Goal: Find contact information: Find contact information

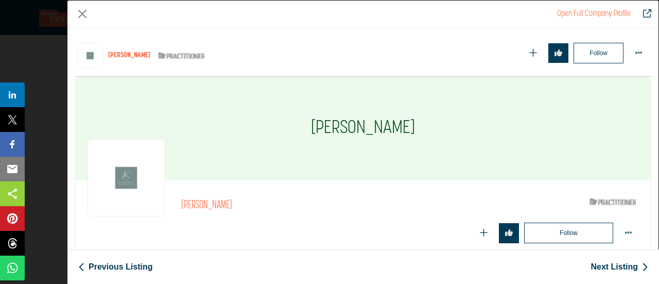
click at [375, 223] on div "Follow Following" at bounding box center [490, 233] width 297 height 21
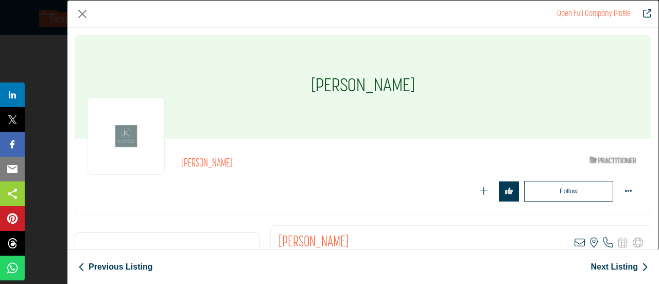
scroll to position [11180, 0]
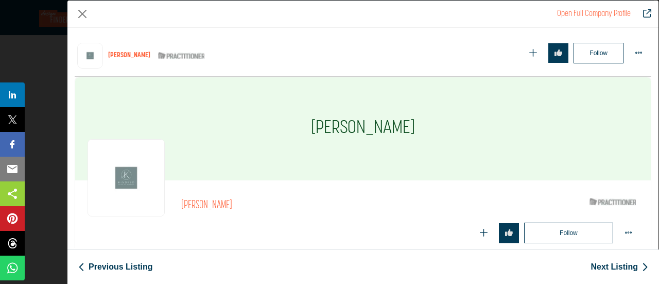
click at [83, 14] on button "Close" at bounding box center [82, 13] width 15 height 15
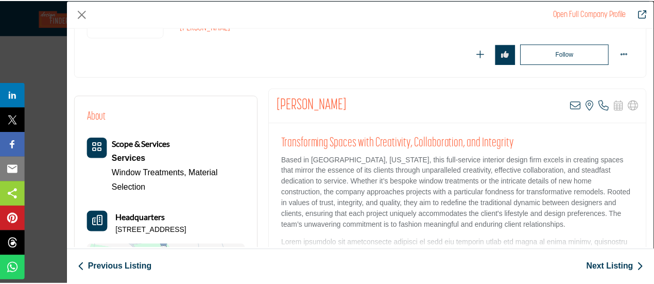
scroll to position [155, 0]
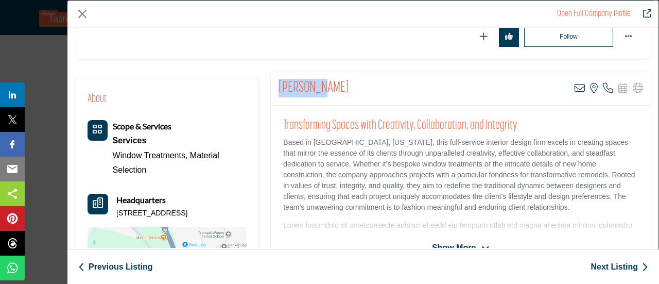
drag, startPoint x: 278, startPoint y: 81, endPoint x: 325, endPoint y: 84, distance: 47.5
click at [325, 84] on div "[PERSON_NAME] View email address of this listing View the location of this list…" at bounding box center [461, 88] width 380 height 35
copy h2 "[PERSON_NAME]"
click at [81, 8] on button "Close" at bounding box center [82, 13] width 15 height 15
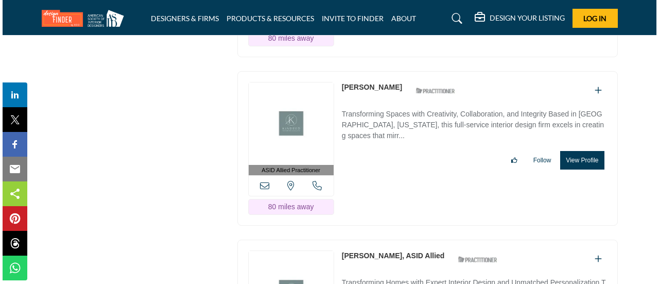
scroll to position [11386, 0]
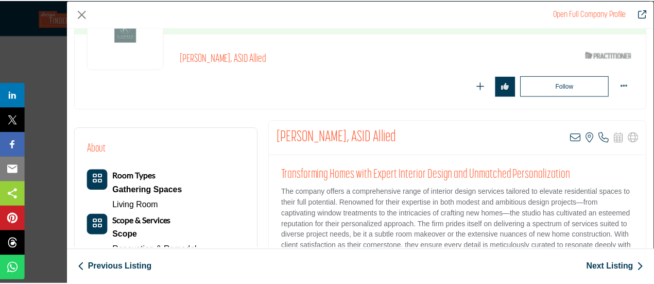
scroll to position [103, 0]
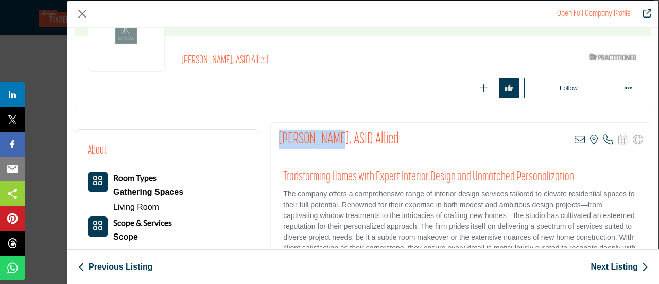
drag, startPoint x: 274, startPoint y: 134, endPoint x: 330, endPoint y: 138, distance: 56.3
click at [330, 138] on div "[PERSON_NAME], ASID Allied View email address of this listing View the location…" at bounding box center [461, 140] width 380 height 35
copy h2 "[PERSON_NAME]"
click at [81, 14] on button "Close" at bounding box center [82, 13] width 15 height 15
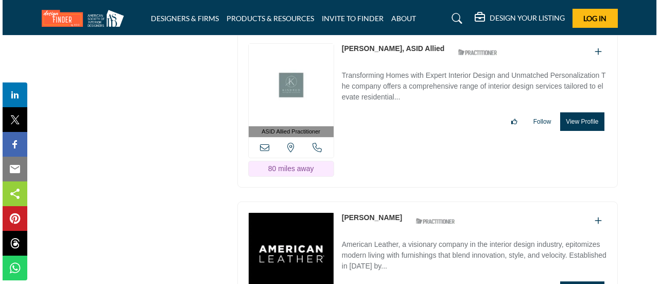
scroll to position [11592, 0]
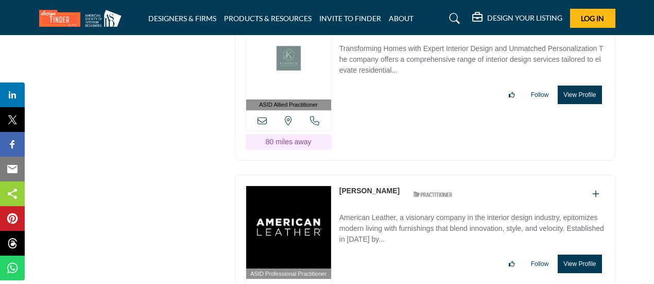
click at [583, 255] on button "View Profile" at bounding box center [580, 264] width 44 height 19
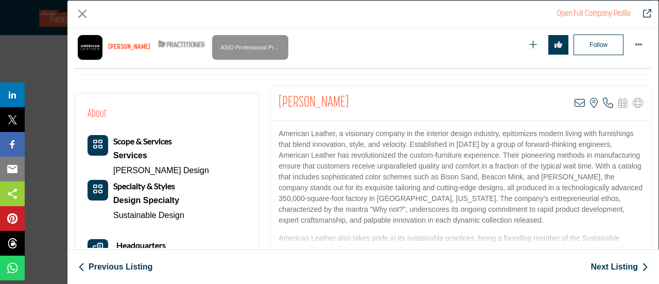
scroll to position [155, 0]
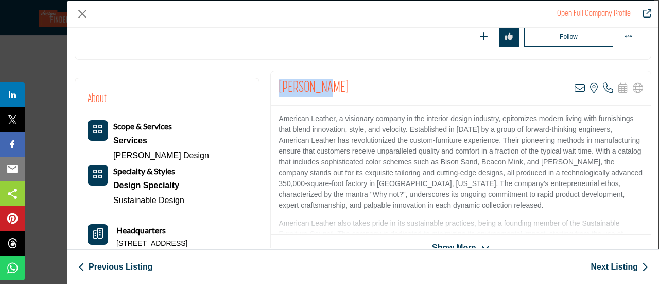
drag, startPoint x: 274, startPoint y: 86, endPoint x: 323, endPoint y: 87, distance: 48.4
click at [323, 87] on div "[PERSON_NAME] View email address of this listing View the location of this list…" at bounding box center [461, 88] width 380 height 35
copy h2 "[PERSON_NAME]"
drag, startPoint x: 274, startPoint y: 116, endPoint x: 333, endPoint y: 120, distance: 59.3
click at [333, 120] on div "American Leather, a visionary company in the interior design industry, epitomiz…" at bounding box center [461, 170] width 380 height 129
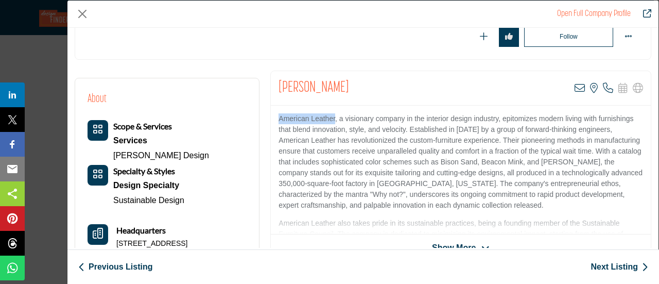
copy p "American Leather"
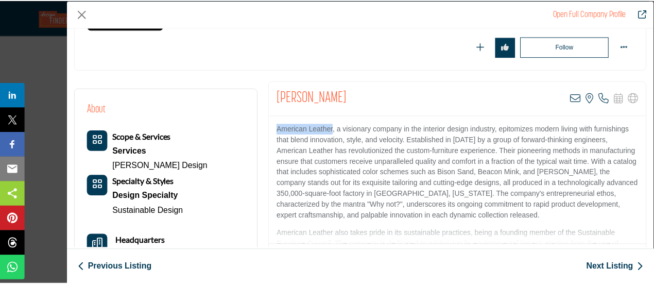
scroll to position [103, 0]
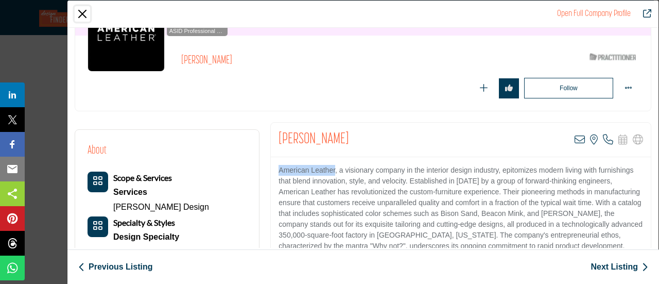
click at [86, 13] on button "Close" at bounding box center [82, 13] width 15 height 15
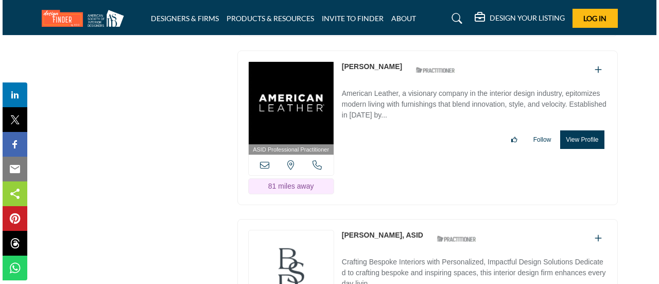
scroll to position [11695, 0]
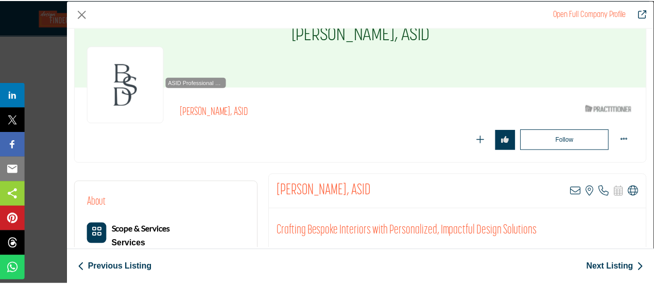
scroll to position [155, 0]
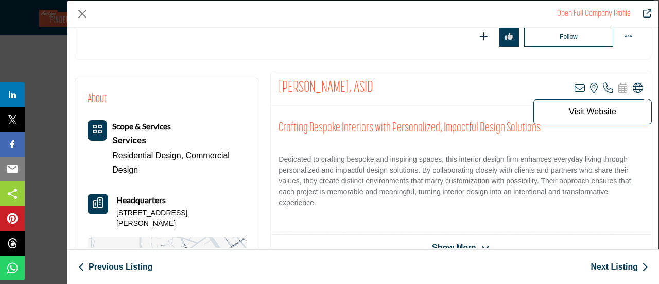
click at [635, 86] on icon "Company Data Modal" at bounding box center [638, 88] width 10 height 10
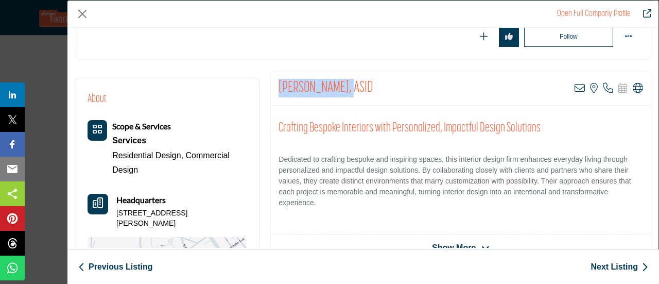
drag, startPoint x: 277, startPoint y: 86, endPoint x: 340, endPoint y: 86, distance: 62.9
click at [340, 86] on h2 "[PERSON_NAME], ASID" at bounding box center [326, 88] width 95 height 19
copy h2 "[PERSON_NAME]"
click at [83, 14] on button "Close" at bounding box center [82, 13] width 15 height 15
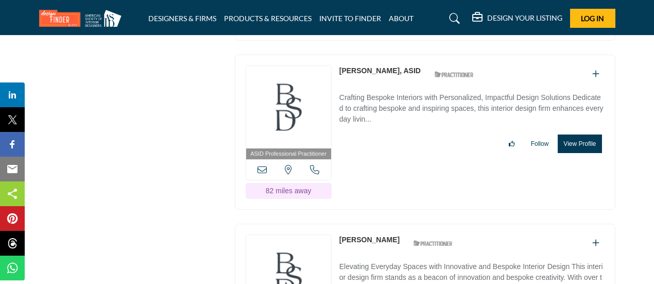
scroll to position [11901, 0]
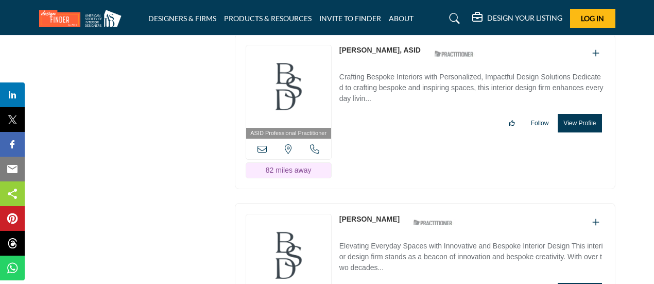
click at [0, 0] on div at bounding box center [0, 0] width 0 height 0
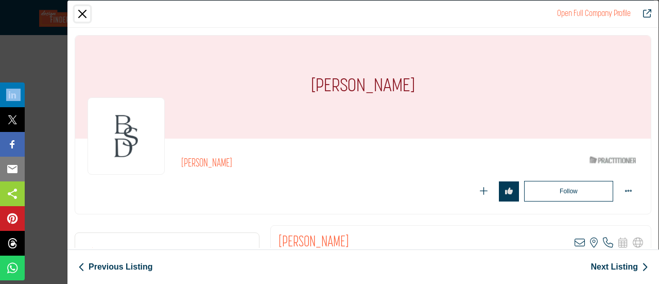
click at [82, 12] on button "Close" at bounding box center [82, 13] width 15 height 15
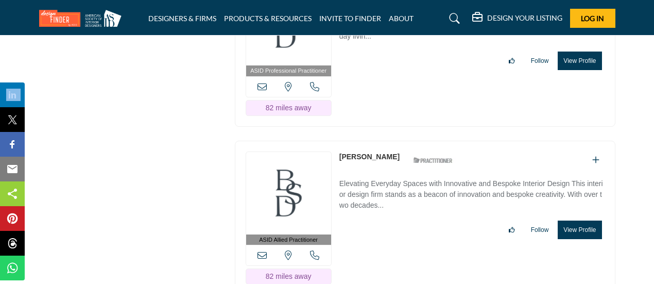
scroll to position [12055, 0]
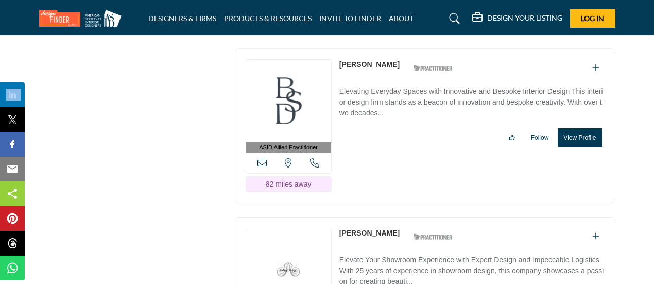
click at [0, 0] on div at bounding box center [0, 0] width 0 height 0
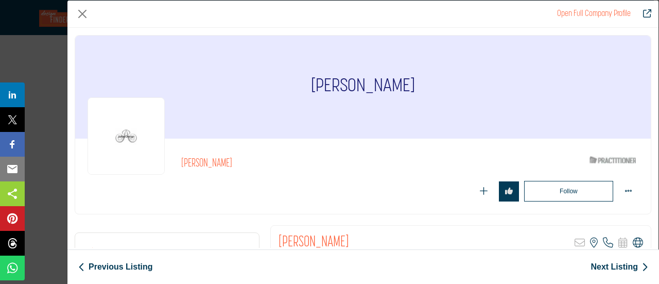
click at [633, 240] on icon "Company Data Modal" at bounding box center [638, 243] width 10 height 10
drag, startPoint x: 326, startPoint y: 90, endPoint x: 396, endPoint y: 93, distance: 69.6
click at [396, 93] on h1 "[PERSON_NAME]" at bounding box center [363, 87] width 104 height 103
copy h1 "[PERSON_NAME]"
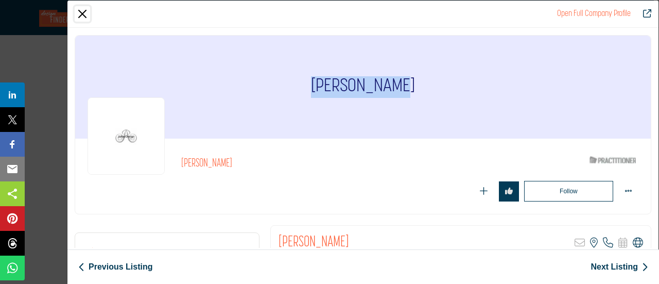
click at [81, 16] on button "Close" at bounding box center [82, 13] width 15 height 15
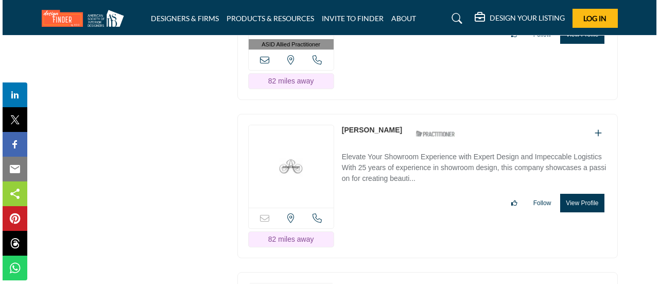
scroll to position [12210, 0]
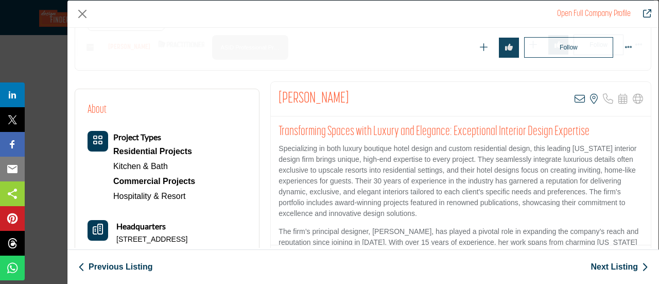
scroll to position [247, 0]
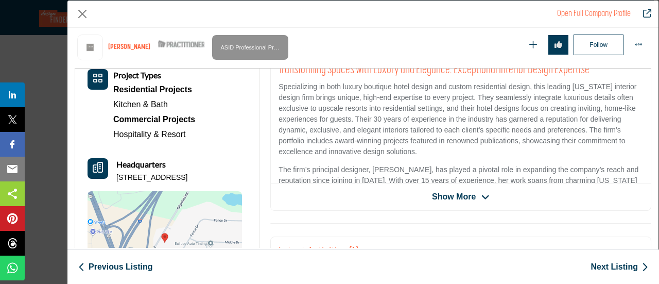
click at [473, 192] on span "Show More" at bounding box center [461, 197] width 58 height 12
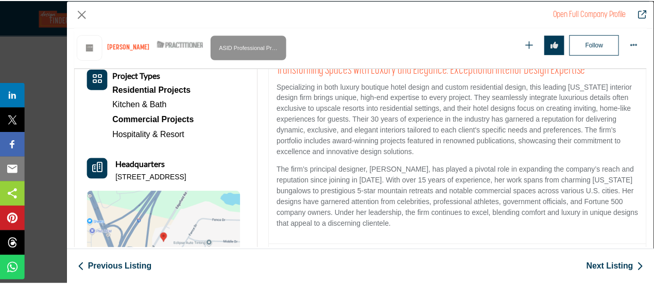
scroll to position [155, 0]
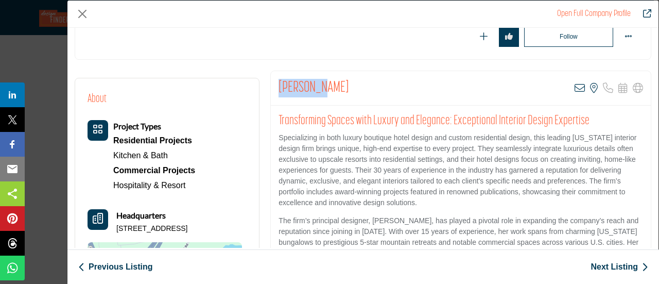
drag, startPoint x: 275, startPoint y: 85, endPoint x: 325, endPoint y: 84, distance: 49.5
click at [325, 84] on div "[PERSON_NAME] View email address of this listing View the location of this list…" at bounding box center [461, 88] width 380 height 35
copy h2 "[PERSON_NAME]"
click at [81, 11] on button "Close" at bounding box center [82, 13] width 15 height 15
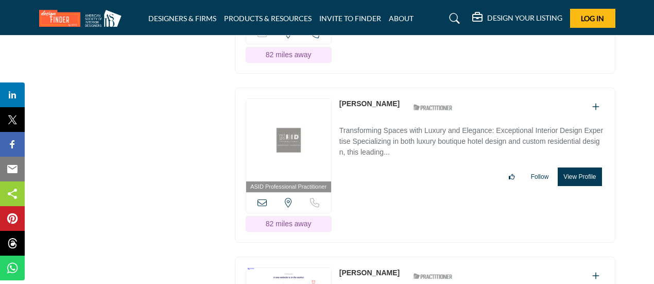
scroll to position [12364, 0]
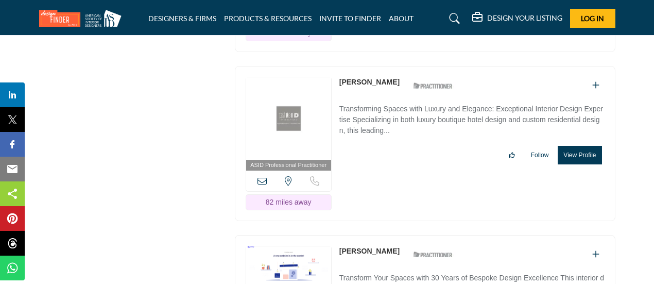
click at [0, 0] on div at bounding box center [0, 0] width 0 height 0
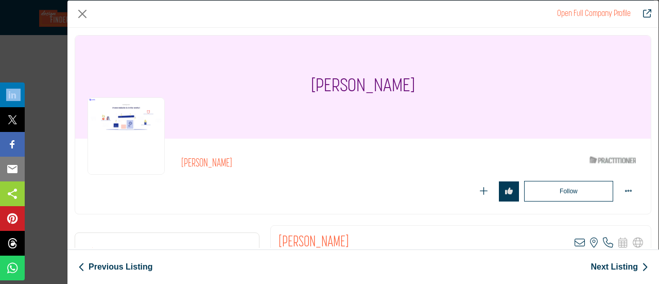
drag, startPoint x: 290, startPoint y: 87, endPoint x: 435, endPoint y: 93, distance: 145.9
click at [435, 93] on div "[PERSON_NAME]" at bounding box center [363, 87] width 576 height 103
copy h1 "[PERSON_NAME]"
click at [79, 14] on button "Close" at bounding box center [82, 13] width 15 height 15
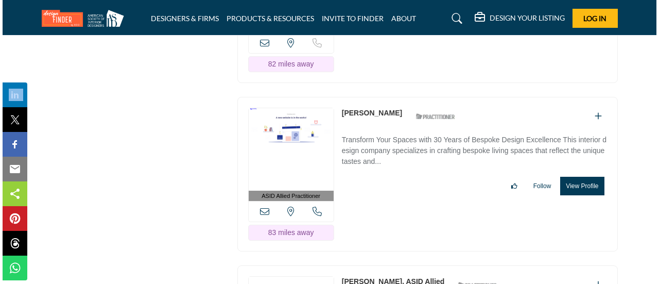
scroll to position [12519, 0]
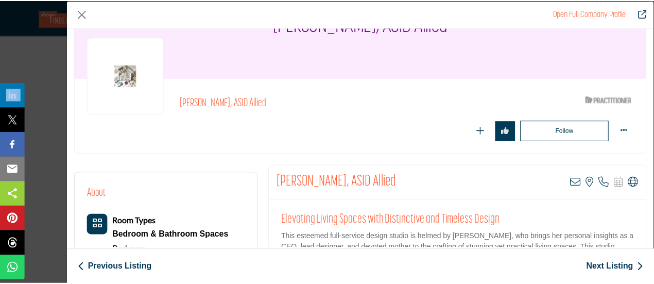
scroll to position [103, 0]
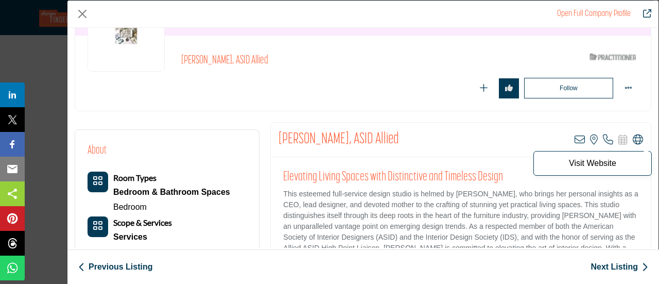
click at [636, 138] on icon "Company Data Modal" at bounding box center [638, 139] width 10 height 10
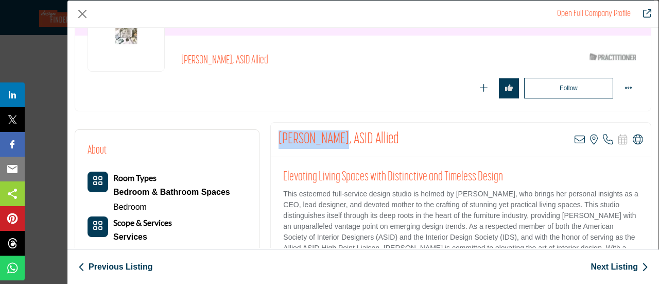
drag, startPoint x: 273, startPoint y: 140, endPoint x: 329, endPoint y: 143, distance: 55.7
click at [329, 143] on div "[PERSON_NAME], ASID Allied View email address of this listing View the location…" at bounding box center [461, 140] width 380 height 35
copy h2 "[PERSON_NAME]"
click at [81, 16] on button "Close" at bounding box center [82, 13] width 15 height 15
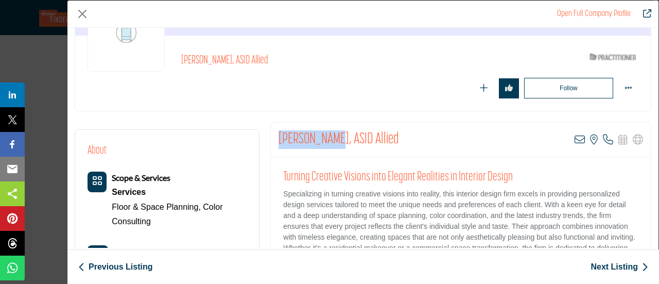
drag, startPoint x: 275, startPoint y: 137, endPoint x: 339, endPoint y: 139, distance: 63.9
click at [339, 139] on div "[PERSON_NAME], ASID Allied View email address of this listing View the location…" at bounding box center [461, 140] width 380 height 35
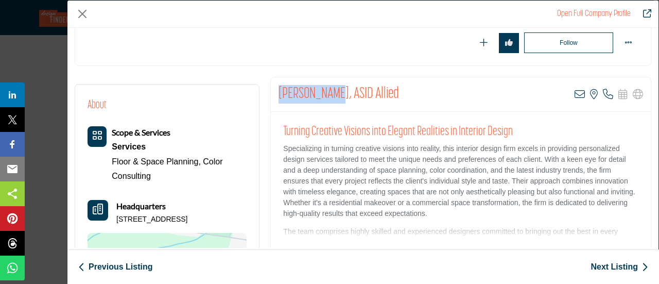
scroll to position [247, 0]
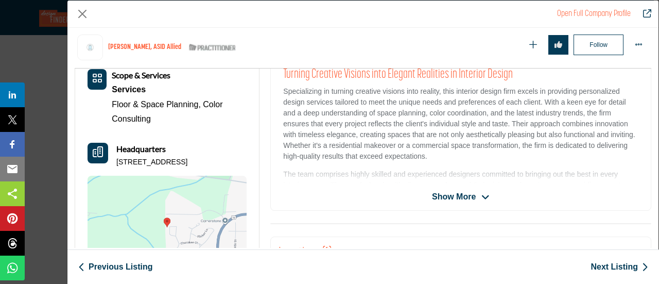
click at [466, 192] on span "Show More" at bounding box center [454, 197] width 44 height 12
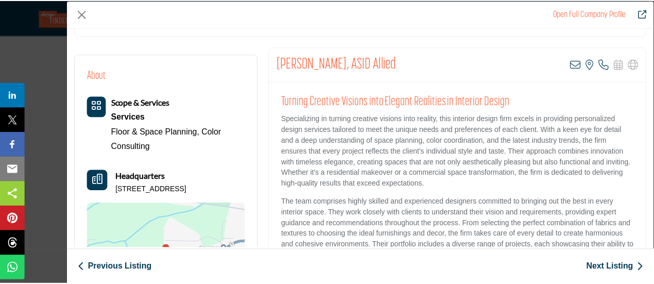
scroll to position [155, 0]
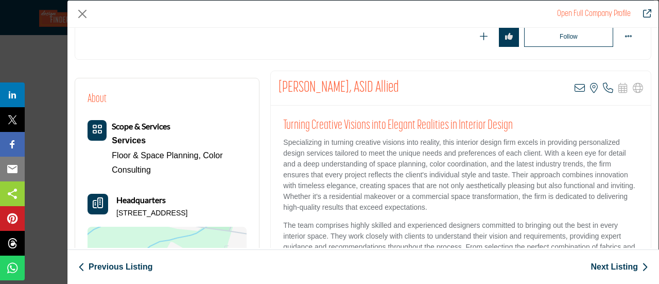
drag, startPoint x: 240, startPoint y: 217, endPoint x: 115, endPoint y: 217, distance: 124.7
click at [115, 217] on div "Scope & Services Services Floor & Space Planning, Color Consulting" at bounding box center [167, 225] width 159 height 210
drag, startPoint x: 276, startPoint y: 86, endPoint x: 338, endPoint y: 90, distance: 62.5
click at [338, 90] on div "[PERSON_NAME], ASID Allied View email address of this listing View the location…" at bounding box center [461, 88] width 380 height 35
click at [77, 11] on button "Close" at bounding box center [82, 13] width 15 height 15
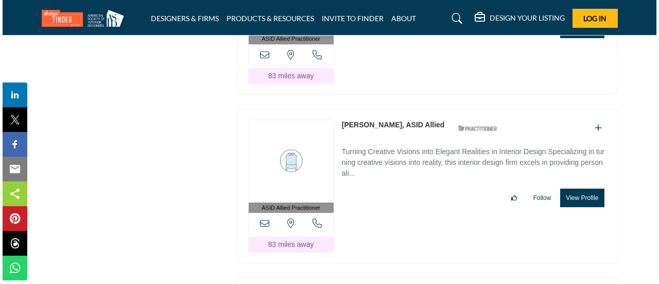
scroll to position [12880, 0]
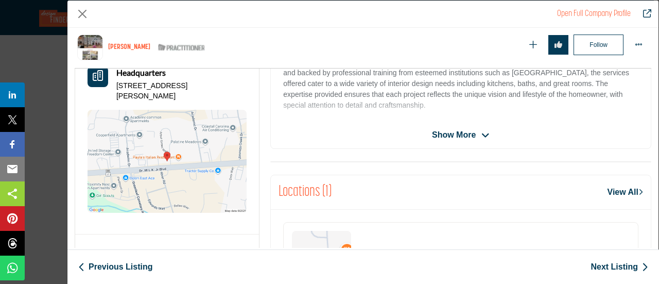
scroll to position [247, 0]
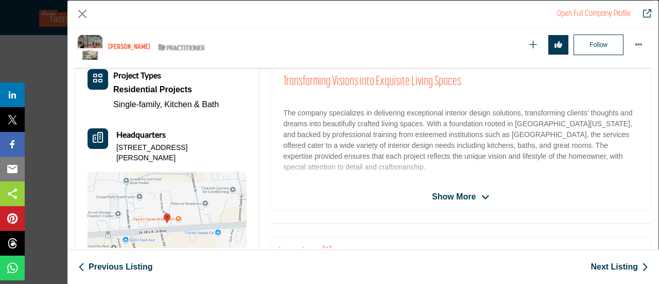
click at [450, 192] on span "Show More" at bounding box center [454, 197] width 44 height 12
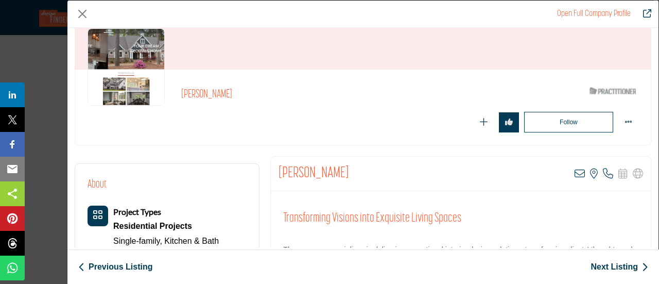
scroll to position [103, 0]
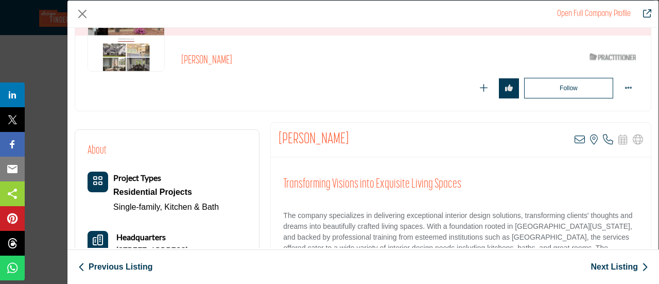
drag, startPoint x: 271, startPoint y: 134, endPoint x: 352, endPoint y: 138, distance: 81.5
click at [352, 138] on div "[PERSON_NAME] View email address of this listing View the location of this list…" at bounding box center [461, 140] width 380 height 35
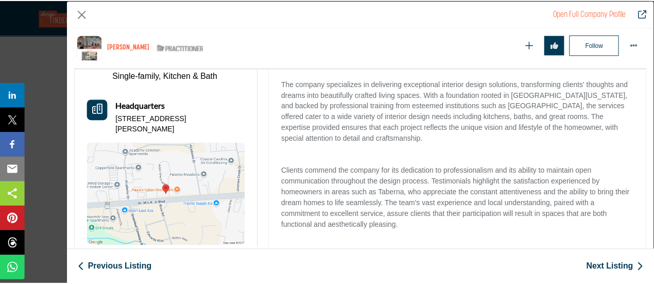
scroll to position [299, 0]
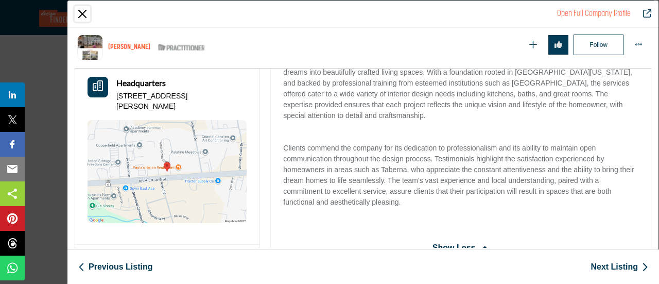
click at [86, 15] on button "Close" at bounding box center [82, 13] width 15 height 15
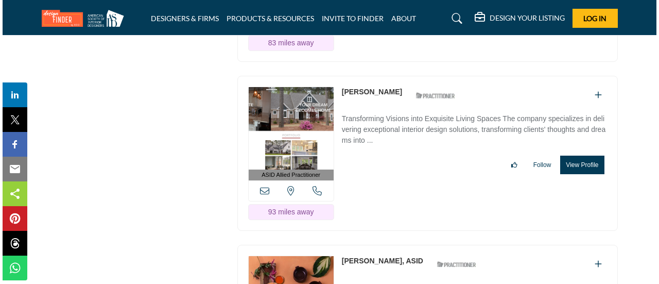
scroll to position [13034, 0]
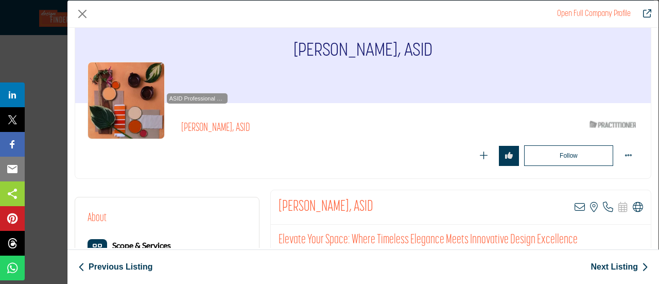
scroll to position [52, 0]
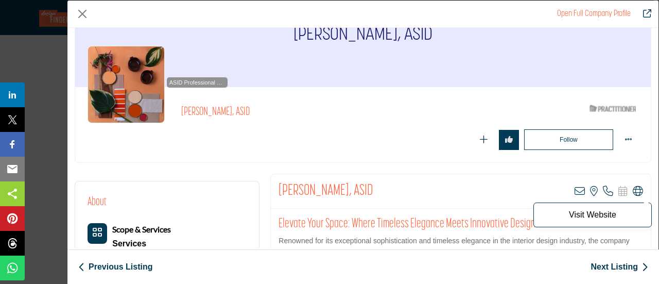
click at [633, 190] on icon "Company Data Modal" at bounding box center [638, 191] width 10 height 10
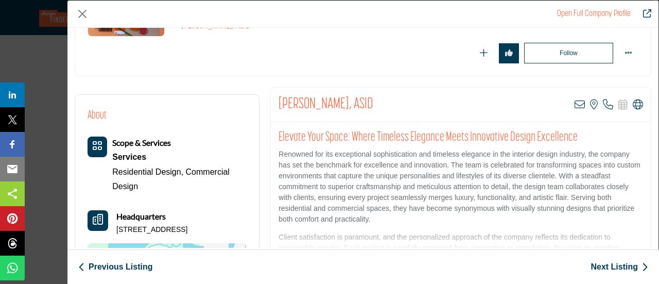
scroll to position [155, 0]
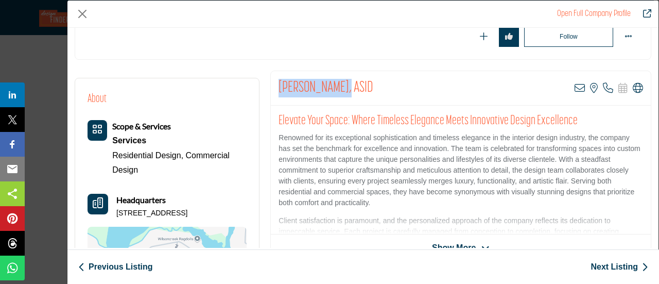
drag, startPoint x: 275, startPoint y: 79, endPoint x: 349, endPoint y: 79, distance: 74.2
click at [349, 79] on div "[PERSON_NAME], ASID View email address of this listing View the location of thi…" at bounding box center [461, 88] width 380 height 35
click at [449, 246] on span "Show More" at bounding box center [454, 248] width 44 height 12
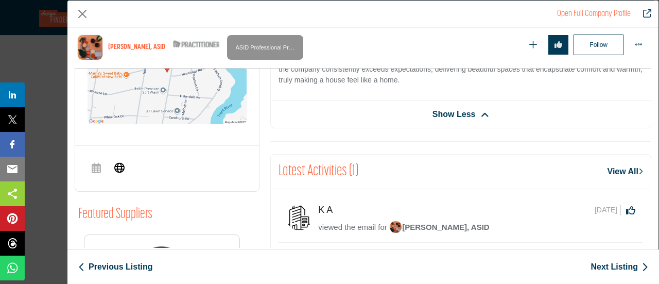
scroll to position [505, 0]
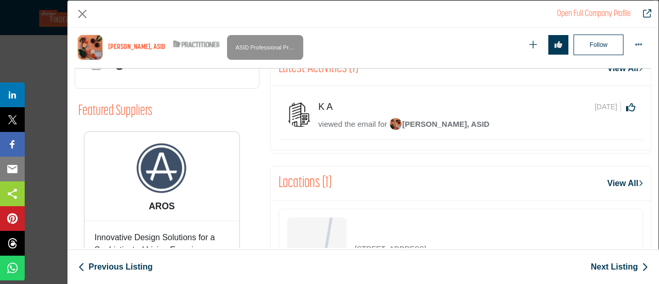
click at [439, 121] on span "[PERSON_NAME], ASID" at bounding box center [439, 124] width 100 height 9
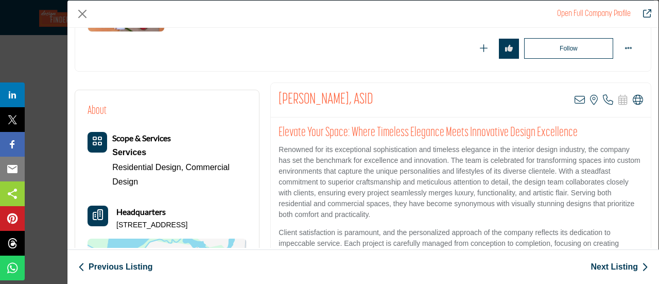
scroll to position [126, 0]
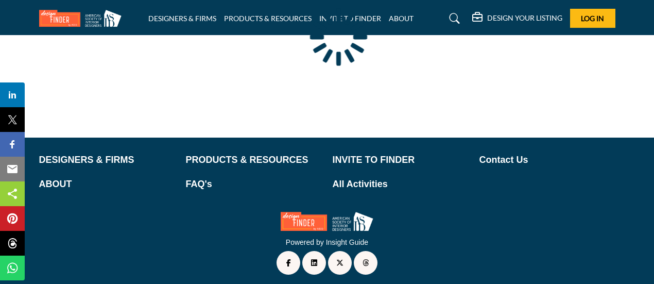
scroll to position [173, 0]
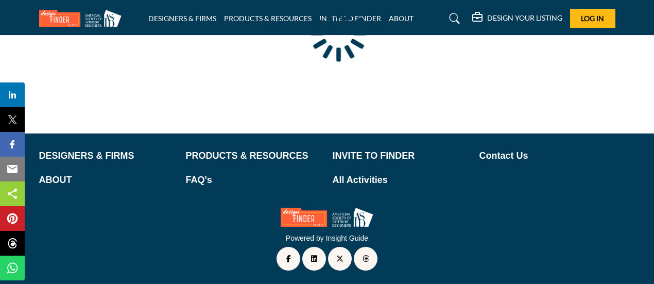
type input "**********"
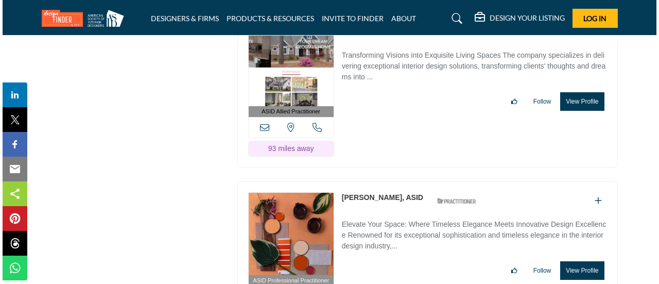
scroll to position [13137, 0]
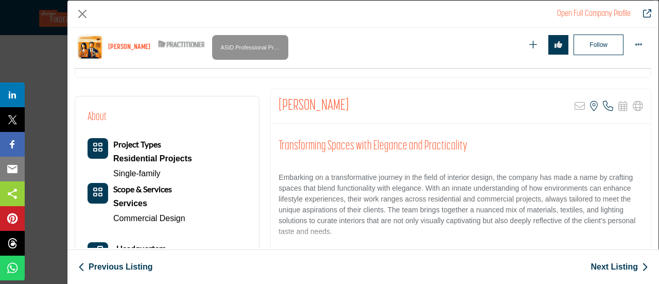
scroll to position [247, 0]
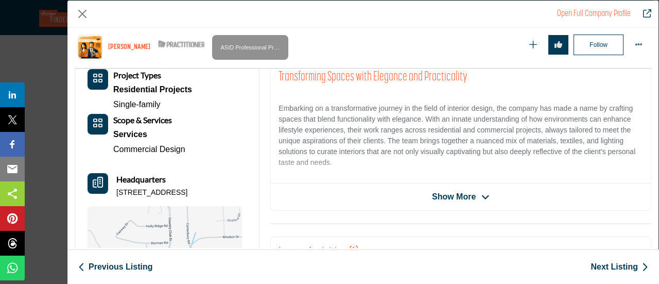
click at [442, 197] on span "Show More" at bounding box center [454, 197] width 44 height 12
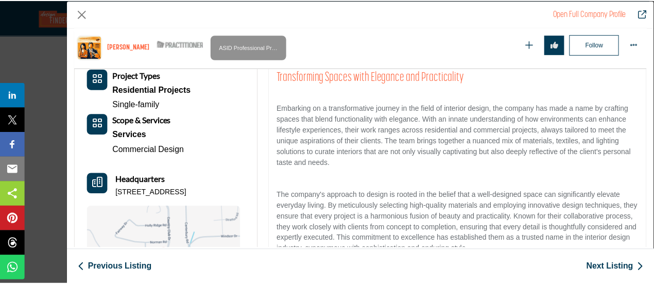
scroll to position [155, 0]
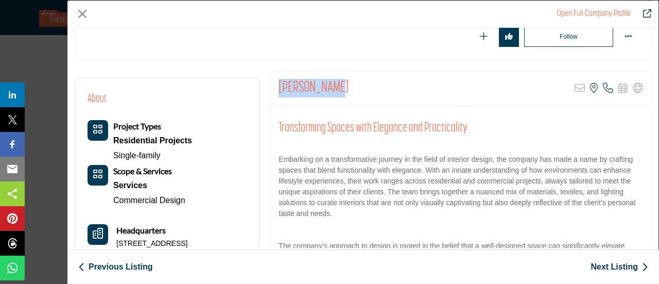
drag, startPoint x: 277, startPoint y: 83, endPoint x: 342, endPoint y: 80, distance: 65.0
click at [342, 80] on div "Cullen Moser Sorry, but this listing is on a subscription plan which does not a…" at bounding box center [461, 88] width 380 height 35
copy h2 "[PERSON_NAME]"
click at [79, 13] on button "Close" at bounding box center [82, 13] width 15 height 15
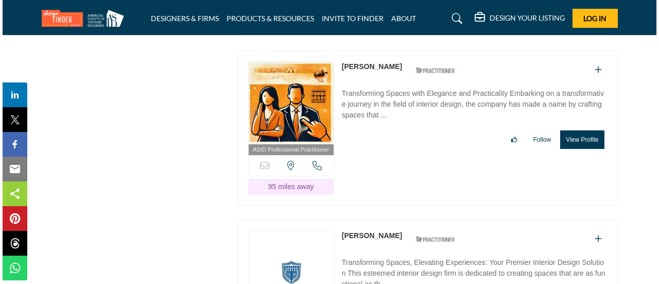
scroll to position [13395, 0]
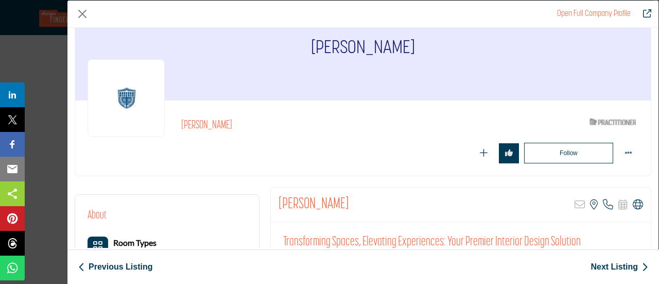
scroll to position [103, 0]
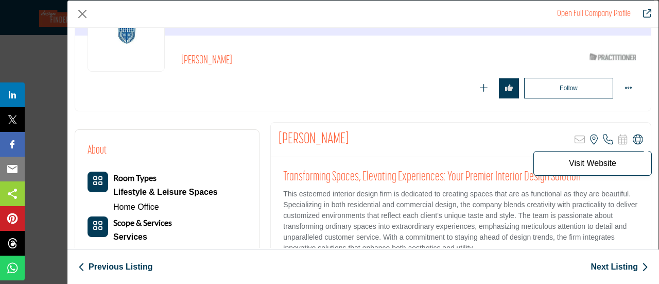
click at [633, 134] on icon "Company Data Modal" at bounding box center [638, 139] width 10 height 10
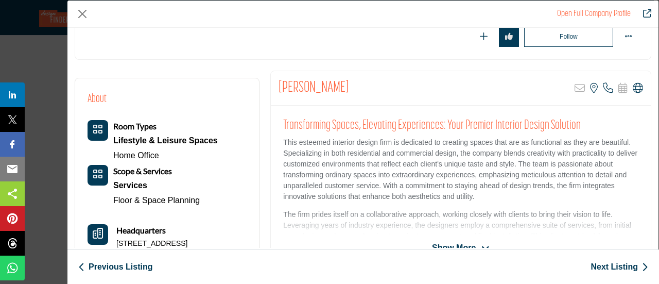
scroll to position [247, 0]
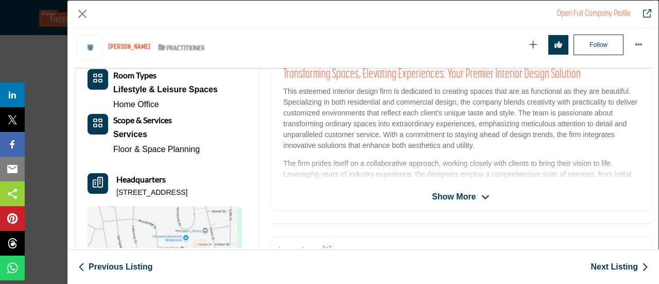
click at [456, 196] on span "Show More" at bounding box center [454, 197] width 44 height 12
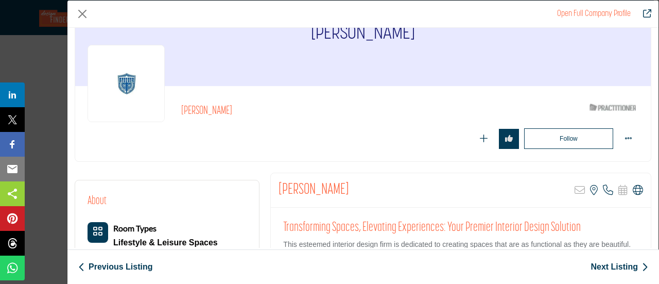
scroll to position [52, 0]
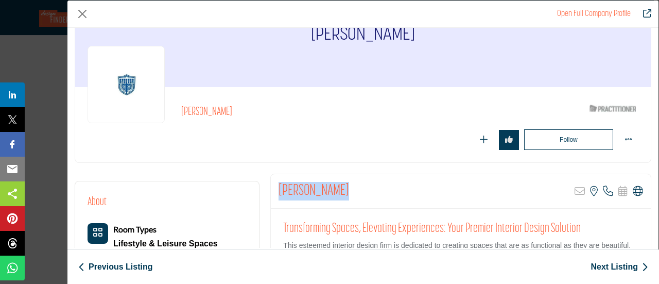
drag, startPoint x: 278, startPoint y: 190, endPoint x: 349, endPoint y: 188, distance: 71.1
click at [349, 188] on div "Lizbeth Brown Sorry, but this listing is on a subscription plan which does not …" at bounding box center [461, 191] width 380 height 35
copy h2 "[PERSON_NAME]"
